Goal: Transaction & Acquisition: Book appointment/travel/reservation

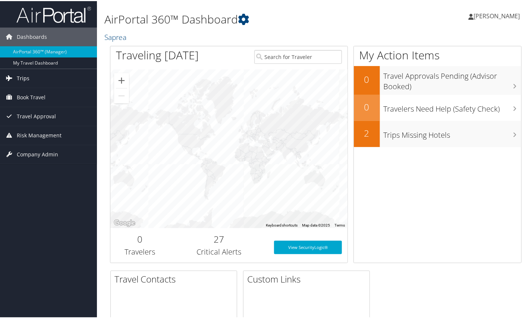
click at [26, 73] on span "Trips" at bounding box center [23, 77] width 13 height 19
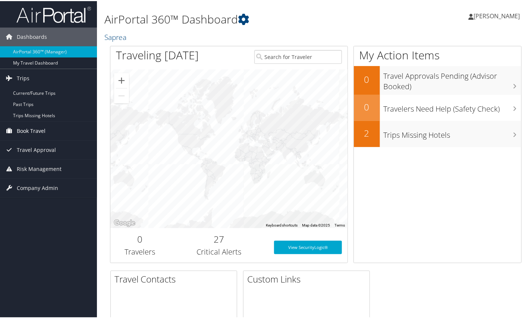
click at [26, 127] on span "Book Travel" at bounding box center [31, 129] width 29 height 19
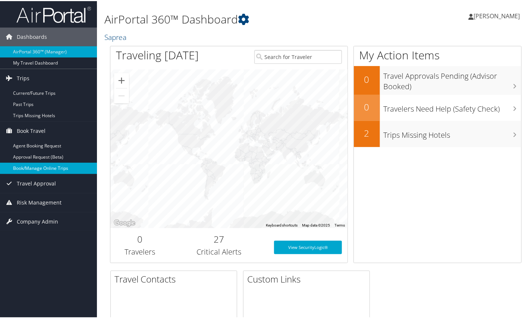
click at [29, 167] on link "Book/Manage Online Trips" at bounding box center [48, 167] width 97 height 11
click at [35, 164] on link "Book/Manage Online Trips" at bounding box center [48, 167] width 97 height 11
